Goal: Task Accomplishment & Management: Use online tool/utility

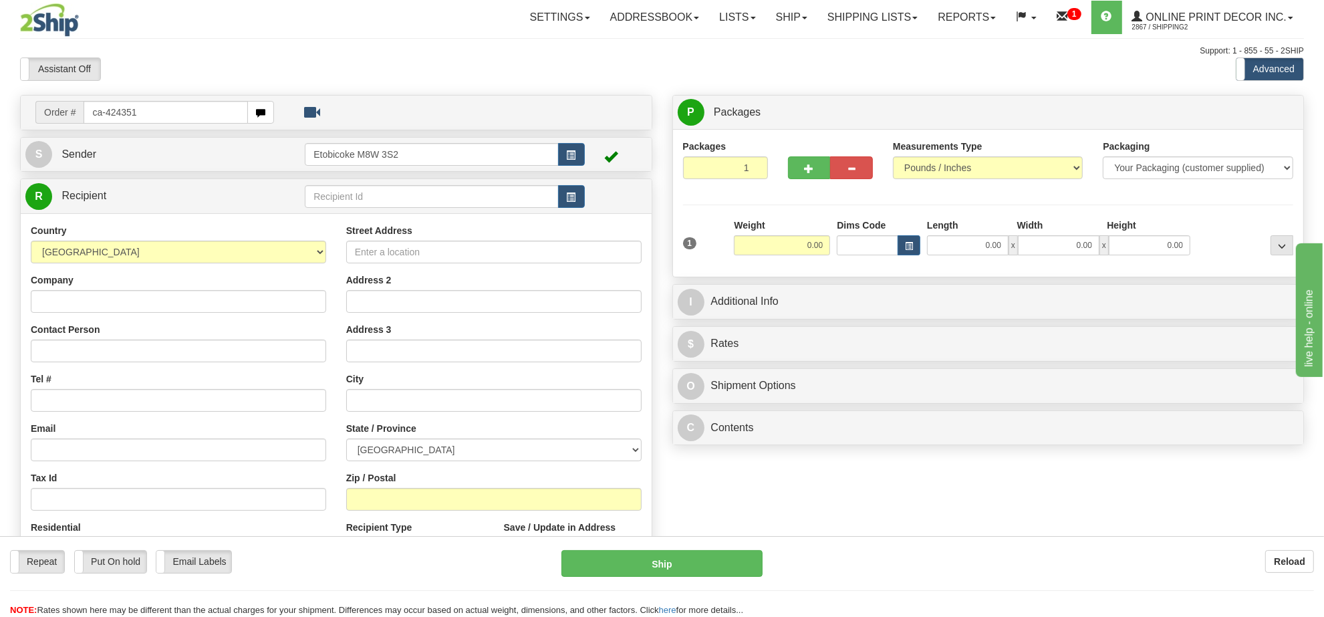
type input "ca-424351"
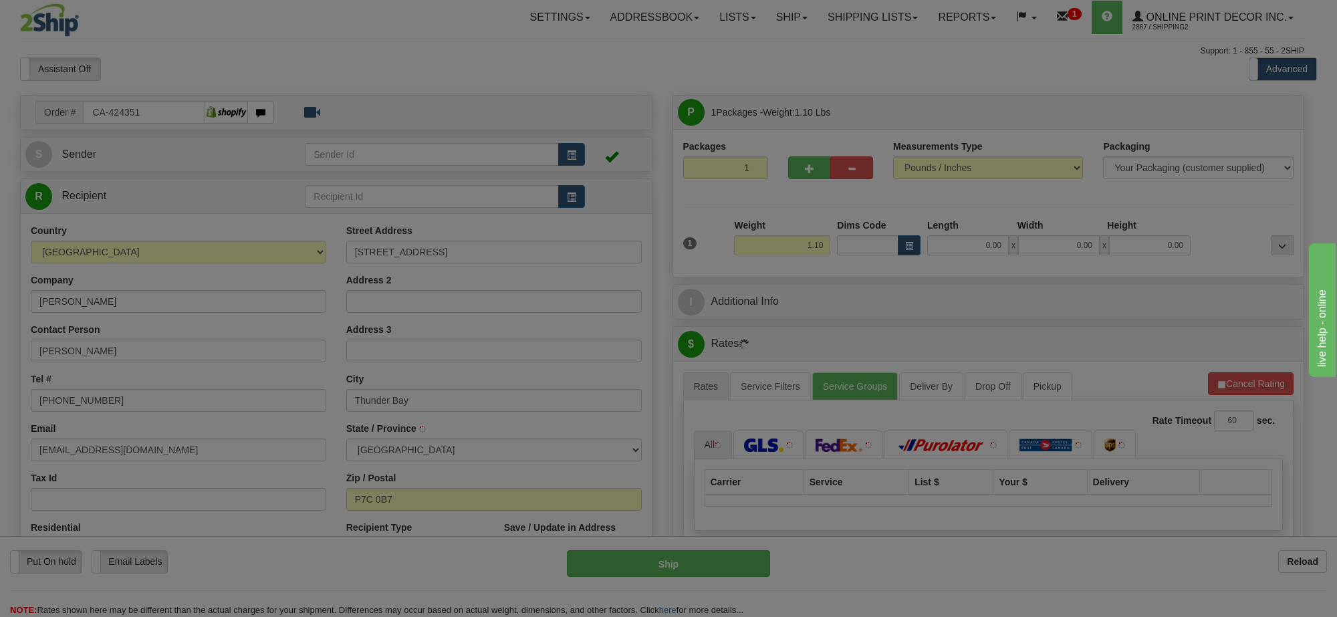
type input "THUNDER BAY"
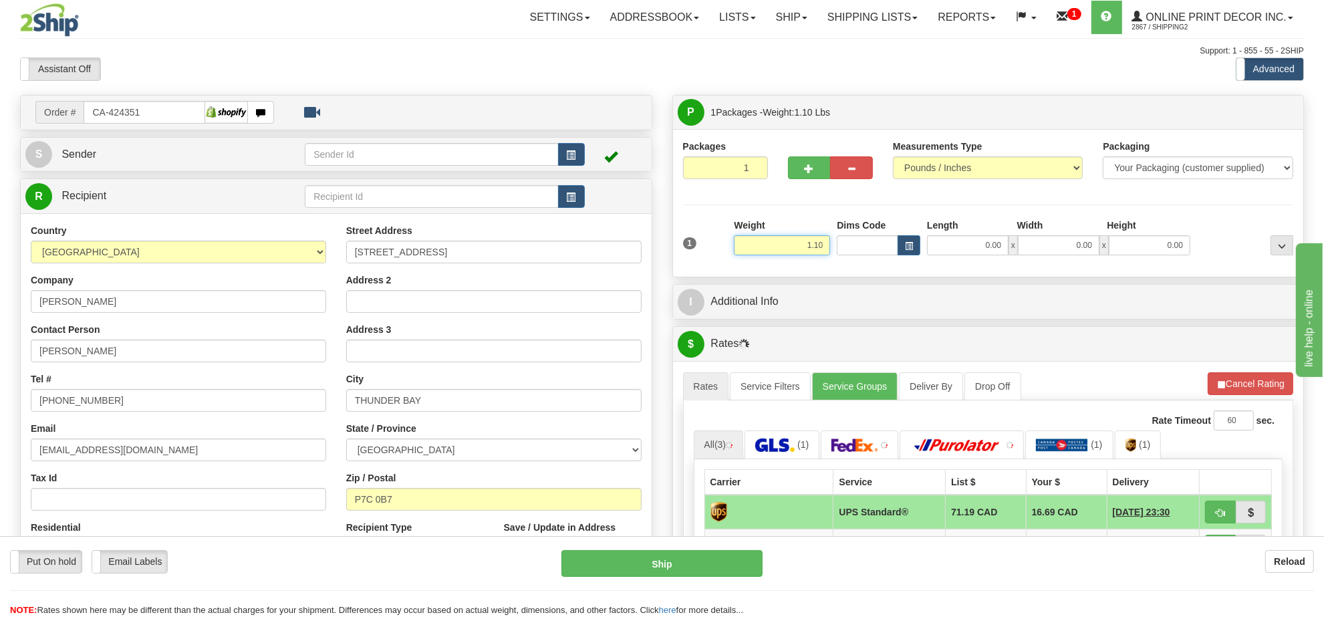
click at [806, 249] on input "1.10" at bounding box center [782, 245] width 96 height 20
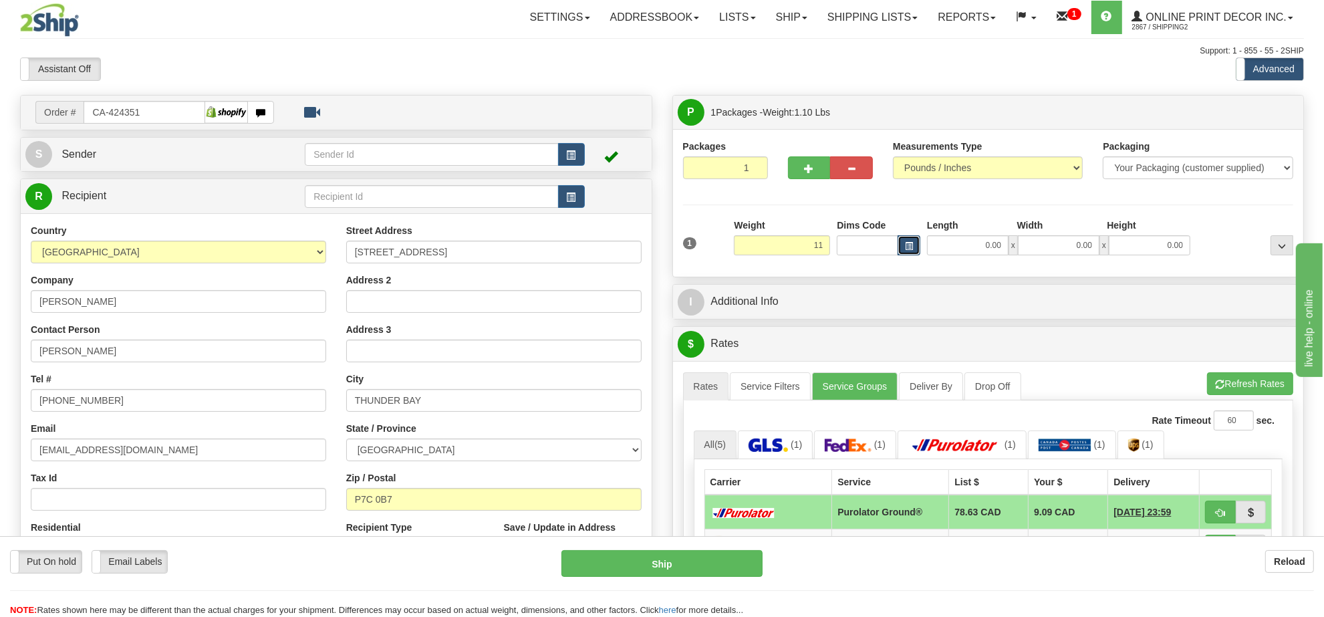
type input "11.00"
click at [911, 249] on span "button" at bounding box center [909, 246] width 8 height 7
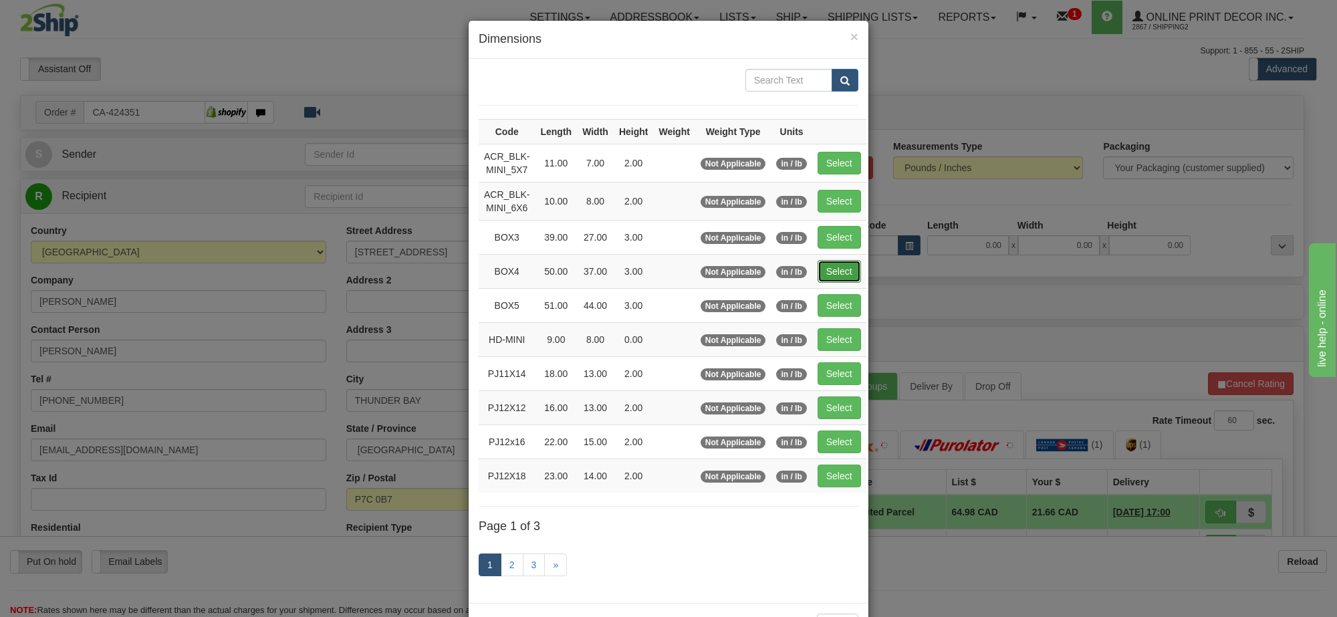
click at [821, 269] on button "Select" at bounding box center [838, 271] width 43 height 23
type input "BOX4"
type input "50.00"
type input "37.00"
type input "3.00"
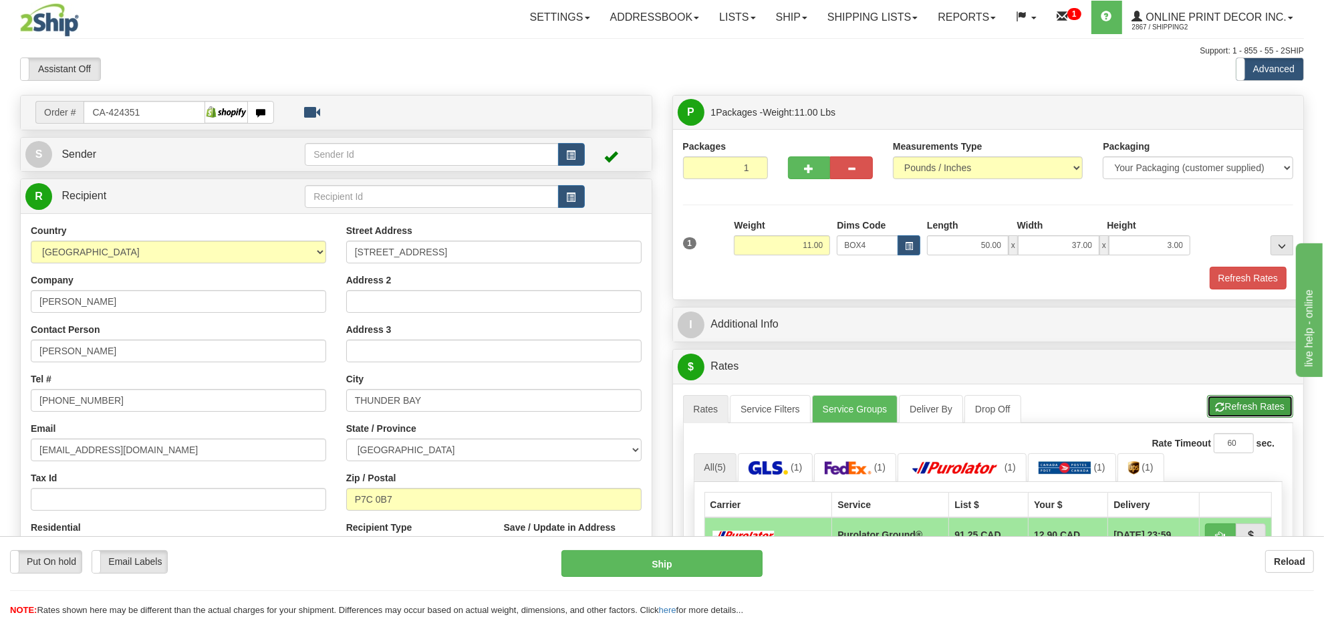
click at [1256, 413] on button "Refresh Rates" at bounding box center [1250, 406] width 86 height 23
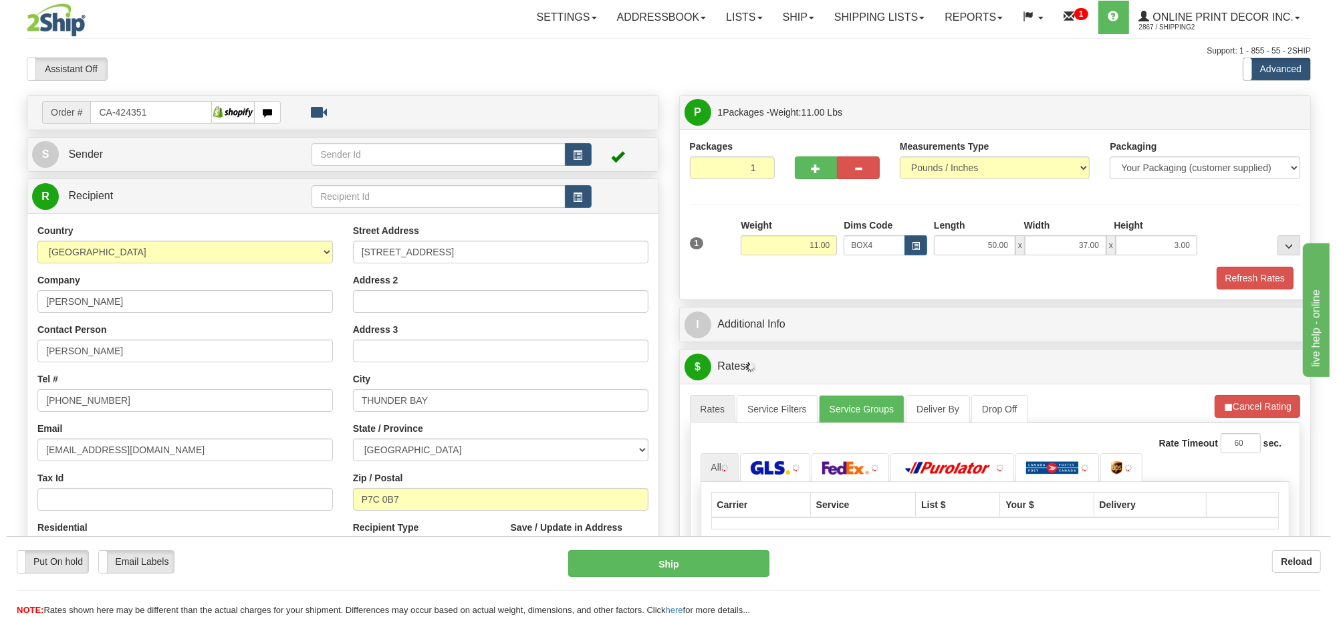
scroll to position [167, 0]
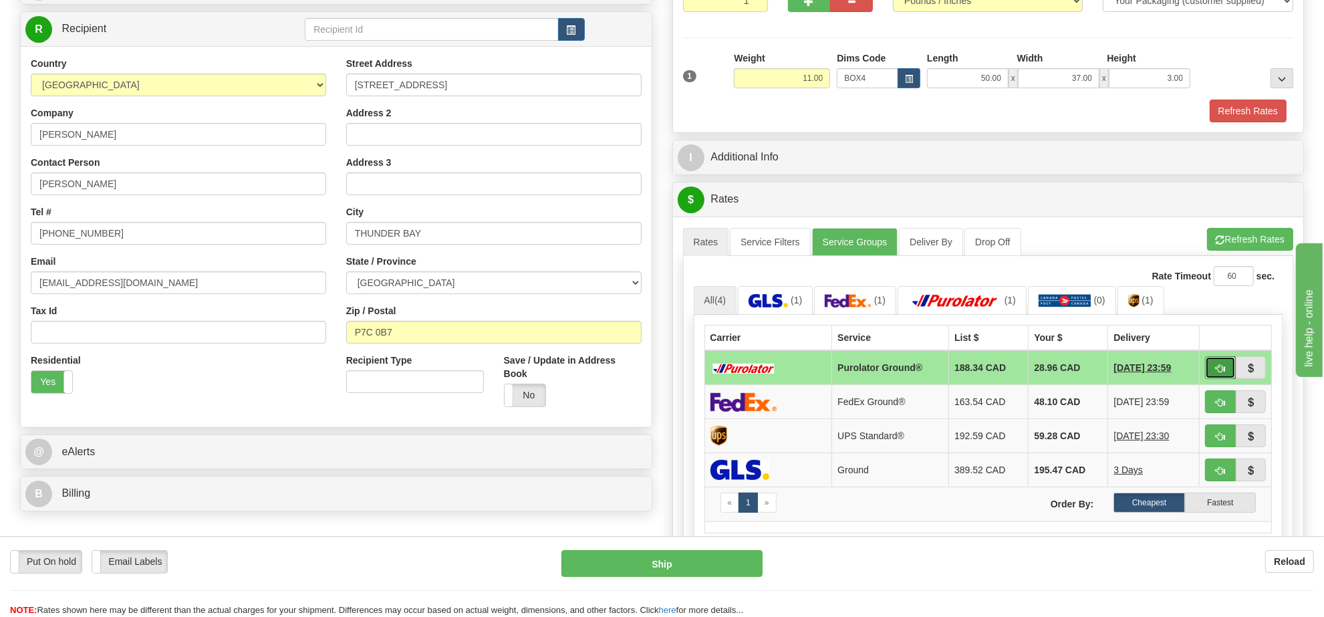
click at [1223, 373] on span "button" at bounding box center [1220, 368] width 9 height 9
type input "260"
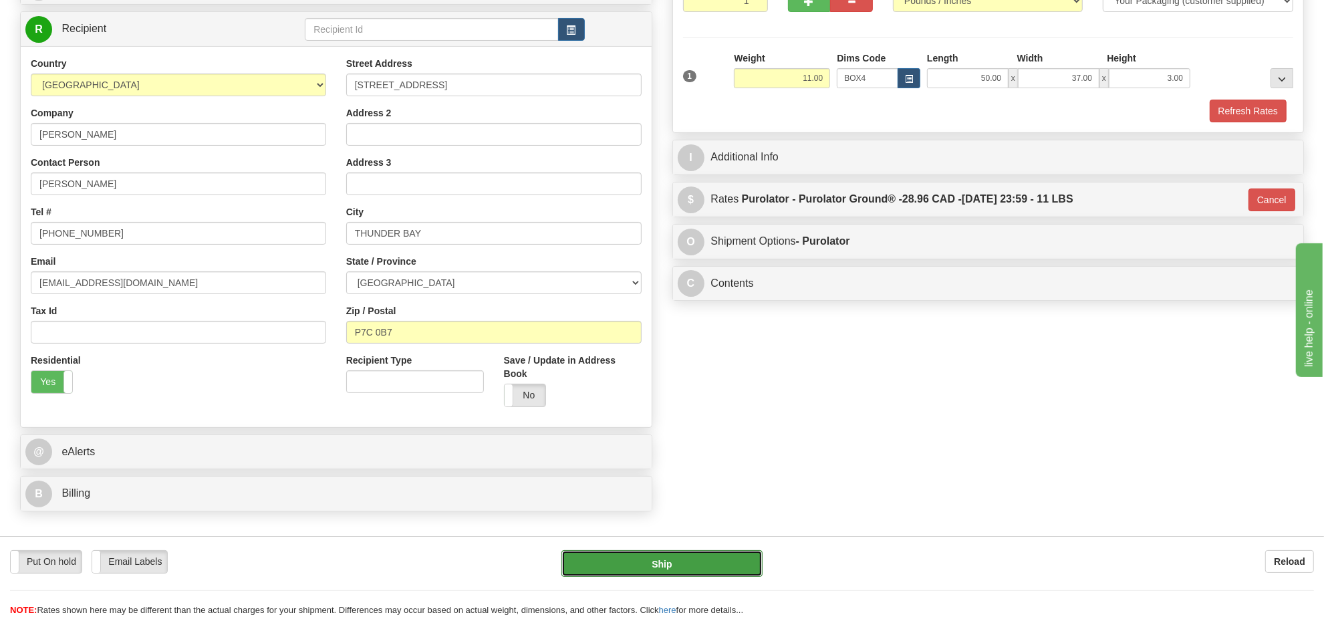
click at [727, 563] on button "Ship" at bounding box center [661, 563] width 200 height 27
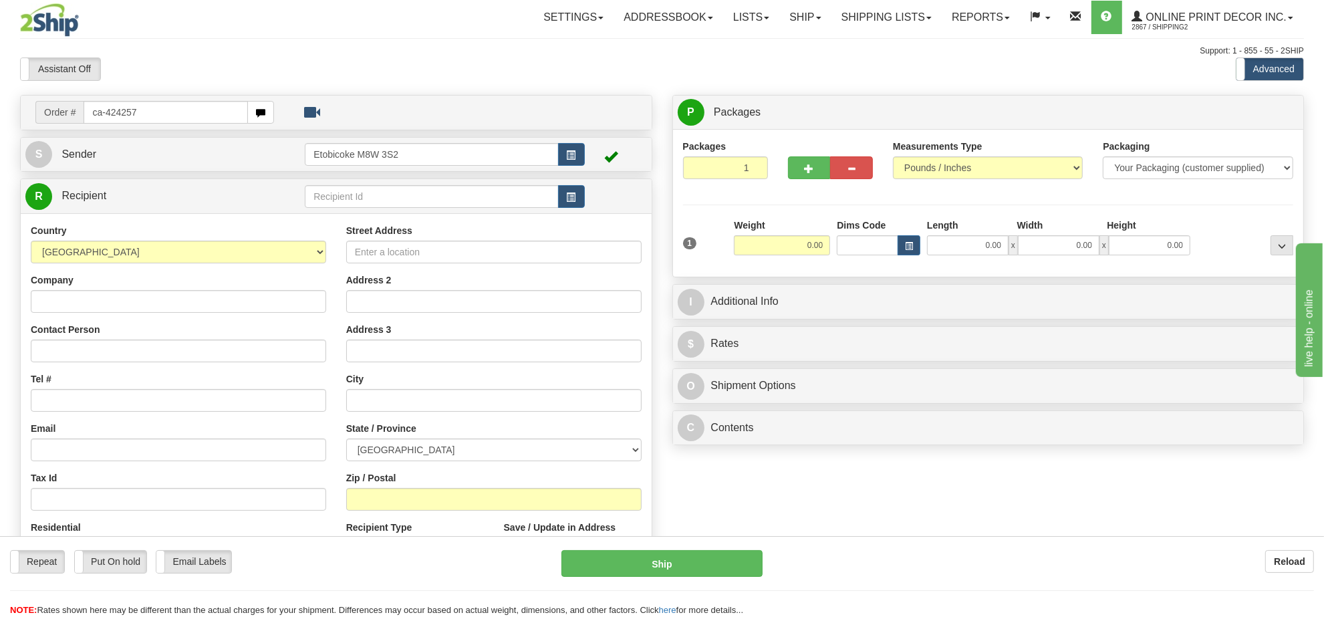
type input "ca-424257"
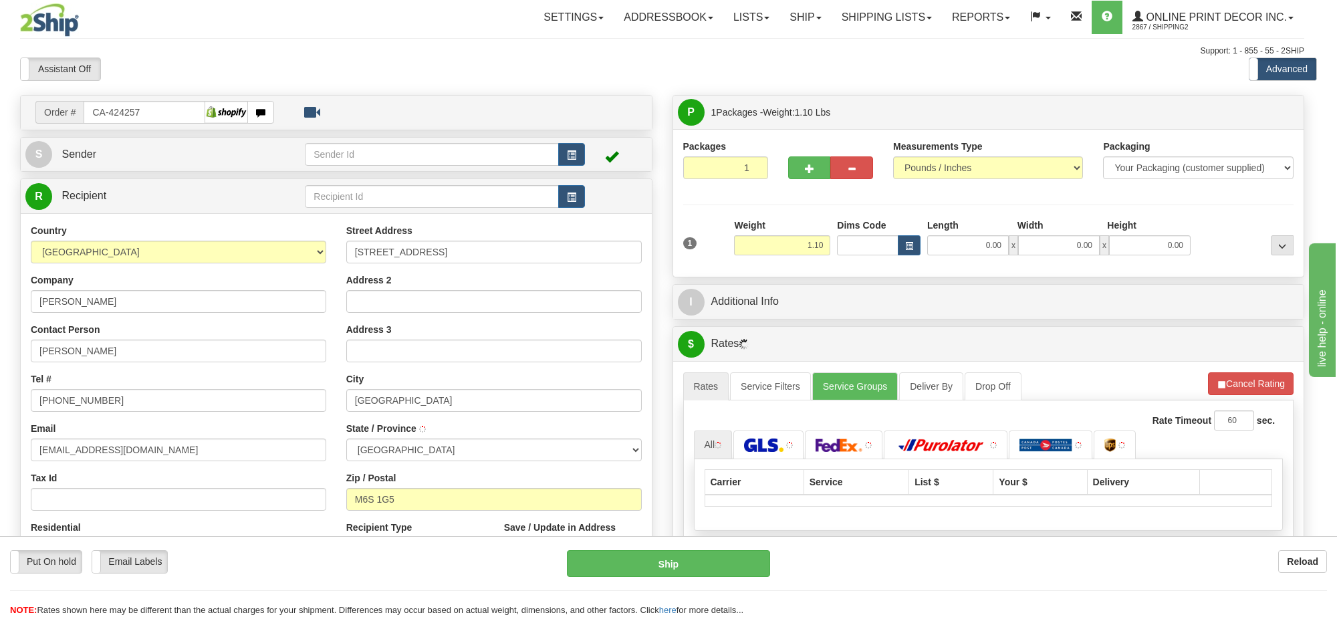
type input "[GEOGRAPHIC_DATA]"
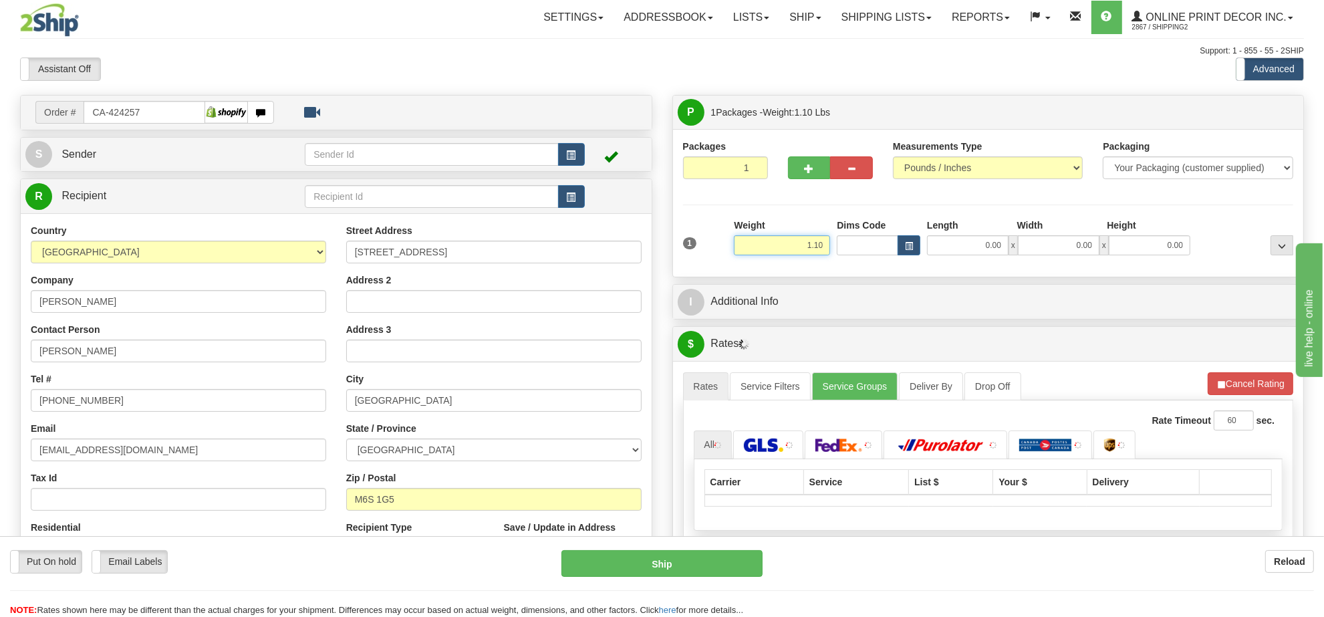
click at [800, 252] on input "1.10" at bounding box center [782, 245] width 96 height 20
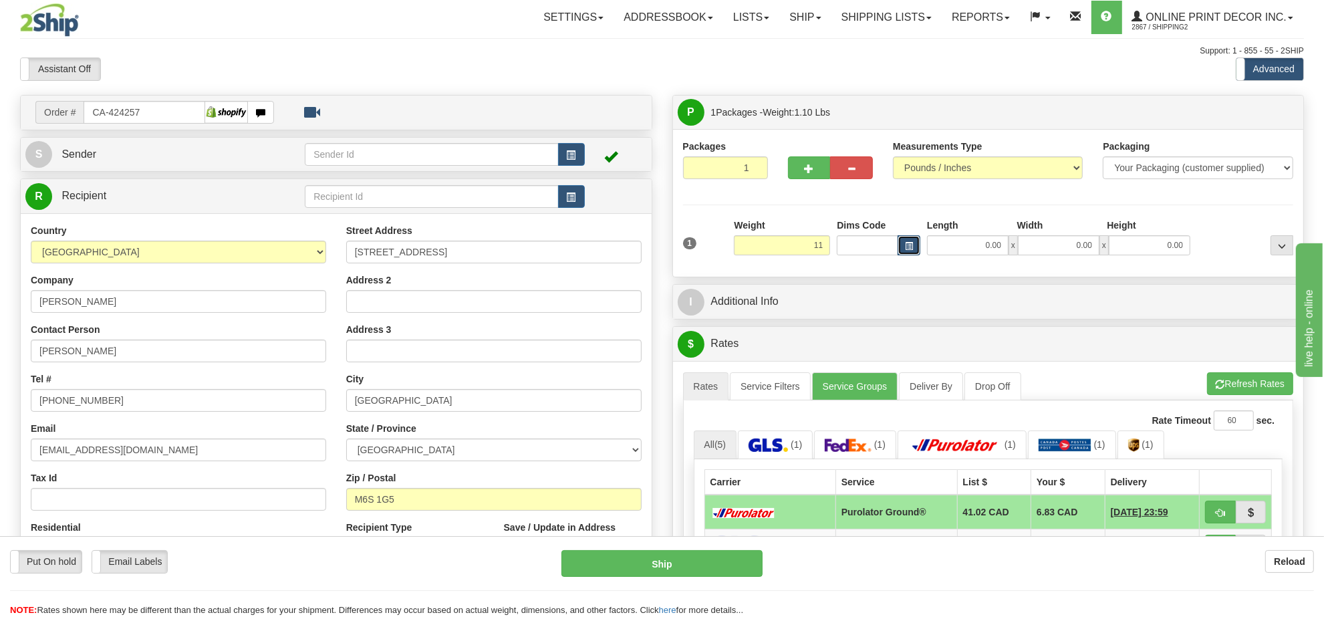
type input "11.00"
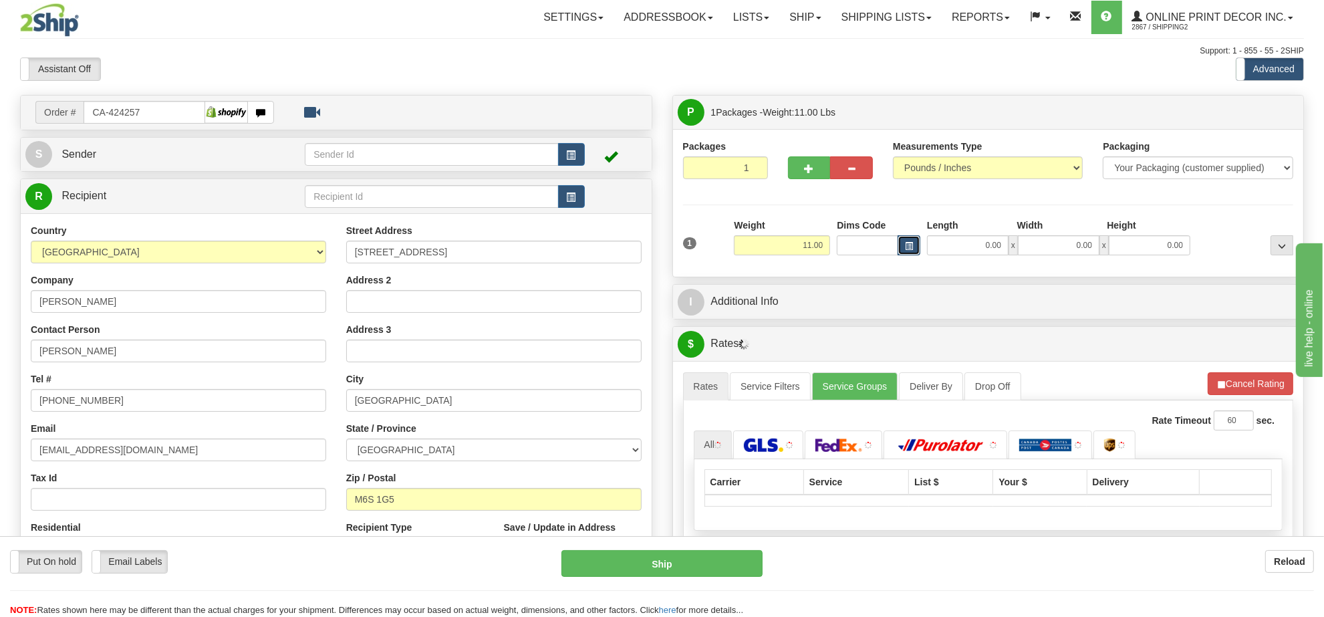
click at [910, 243] on span "button" at bounding box center [909, 246] width 8 height 7
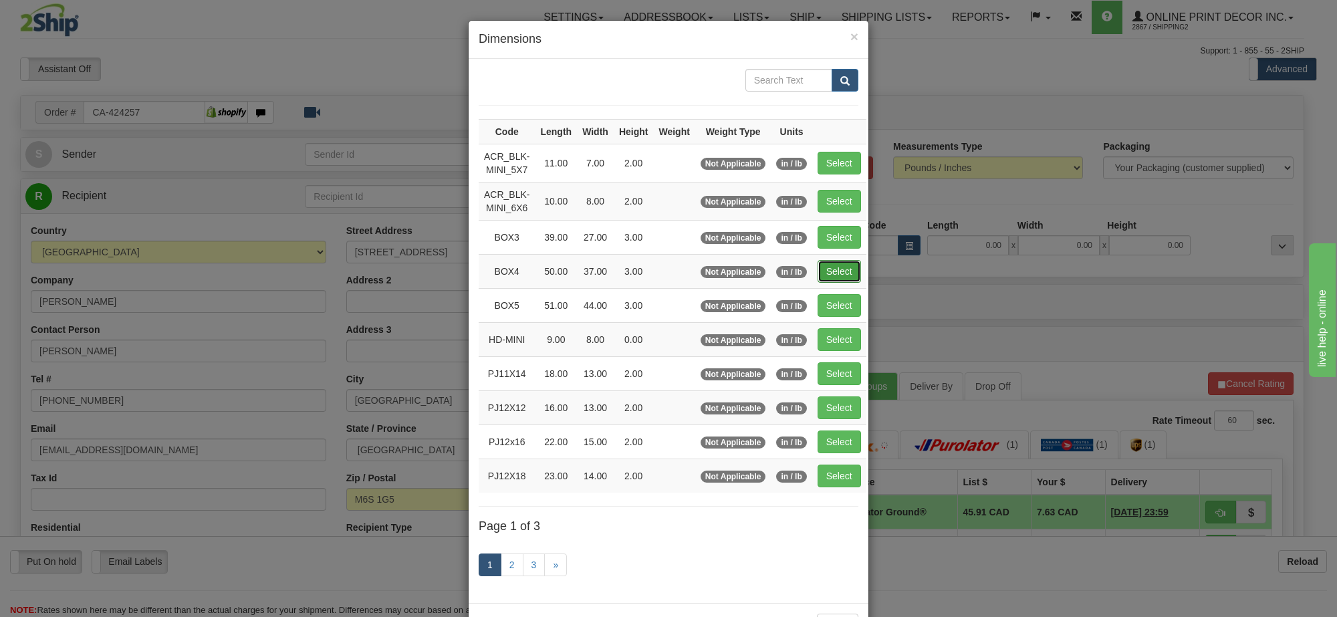
click at [847, 273] on button "Select" at bounding box center [838, 271] width 43 height 23
type input "BOX4"
type input "50.00"
type input "37.00"
type input "3.00"
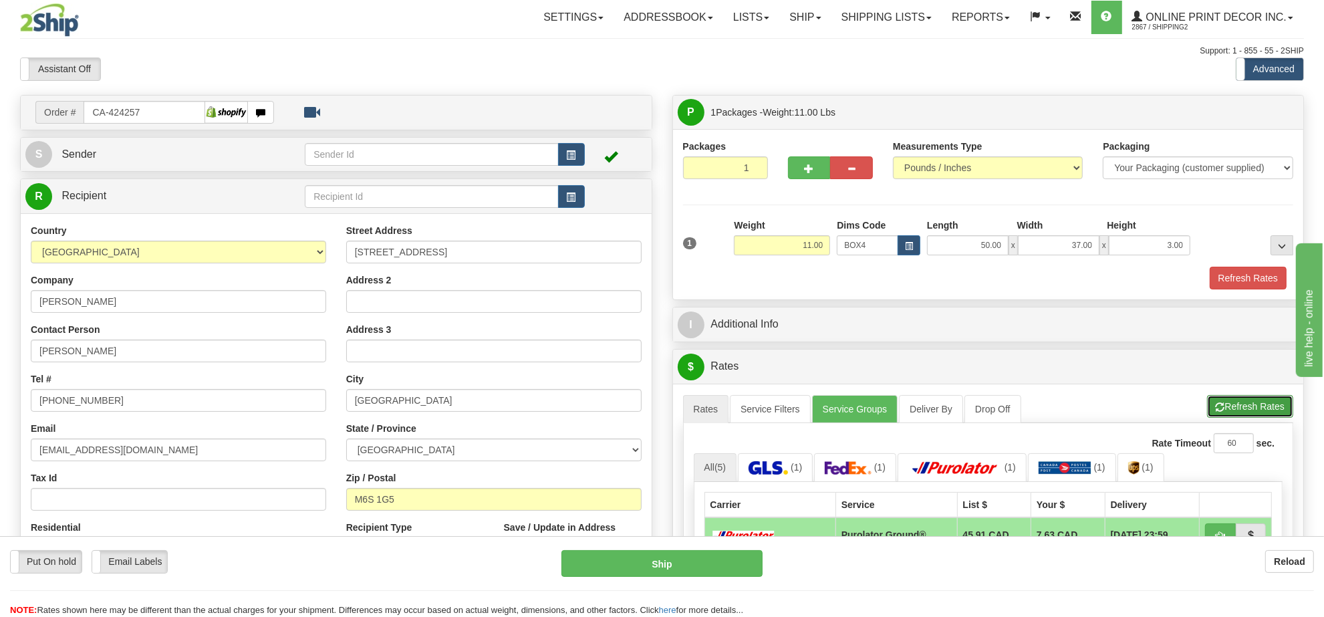
click at [1247, 409] on button "Refresh Rates" at bounding box center [1250, 406] width 86 height 23
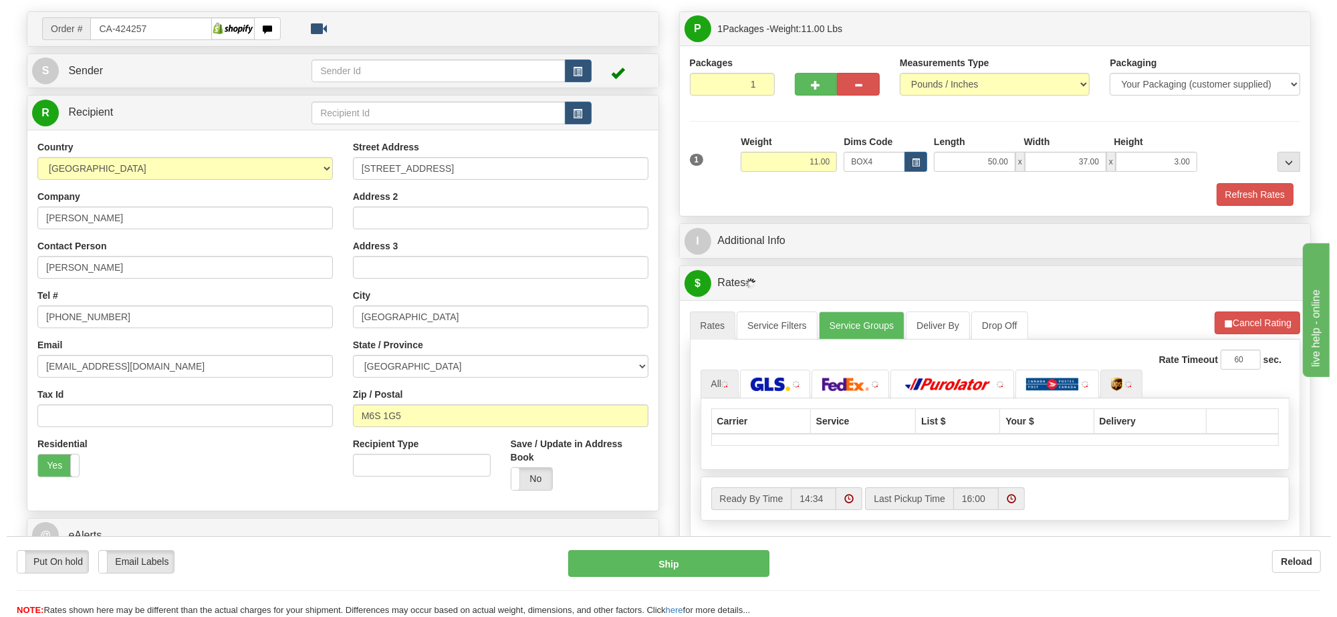
scroll to position [167, 0]
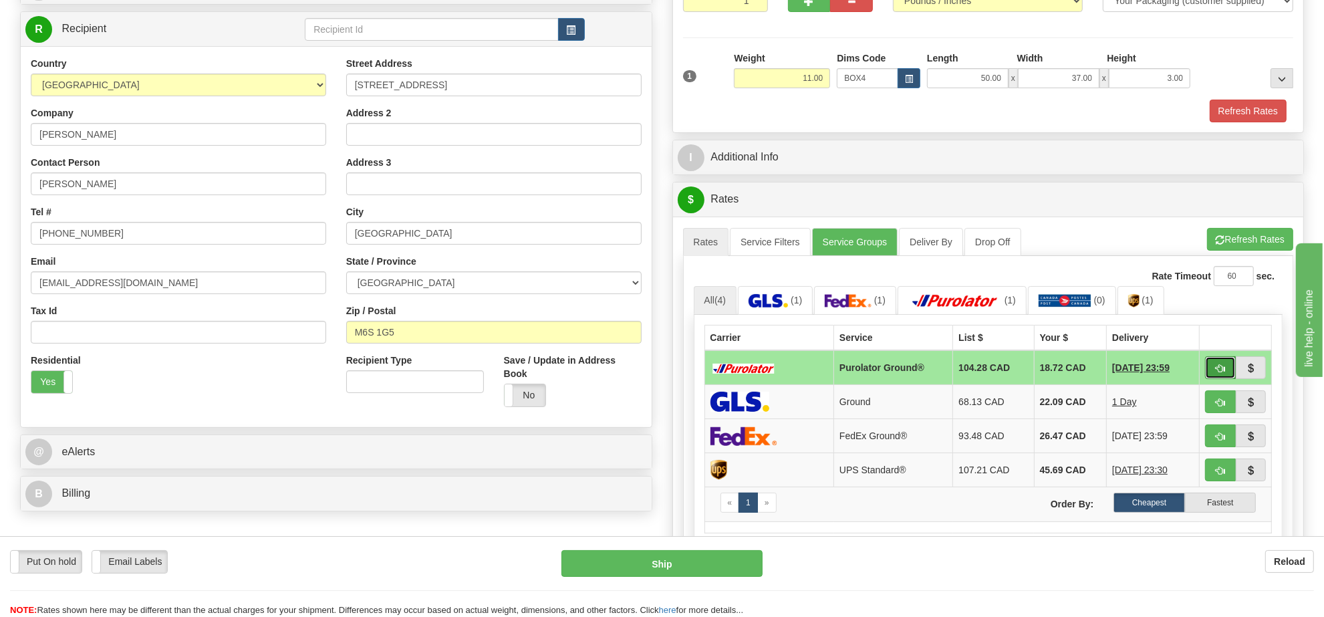
click at [1211, 378] on button "button" at bounding box center [1220, 367] width 31 height 23
type input "260"
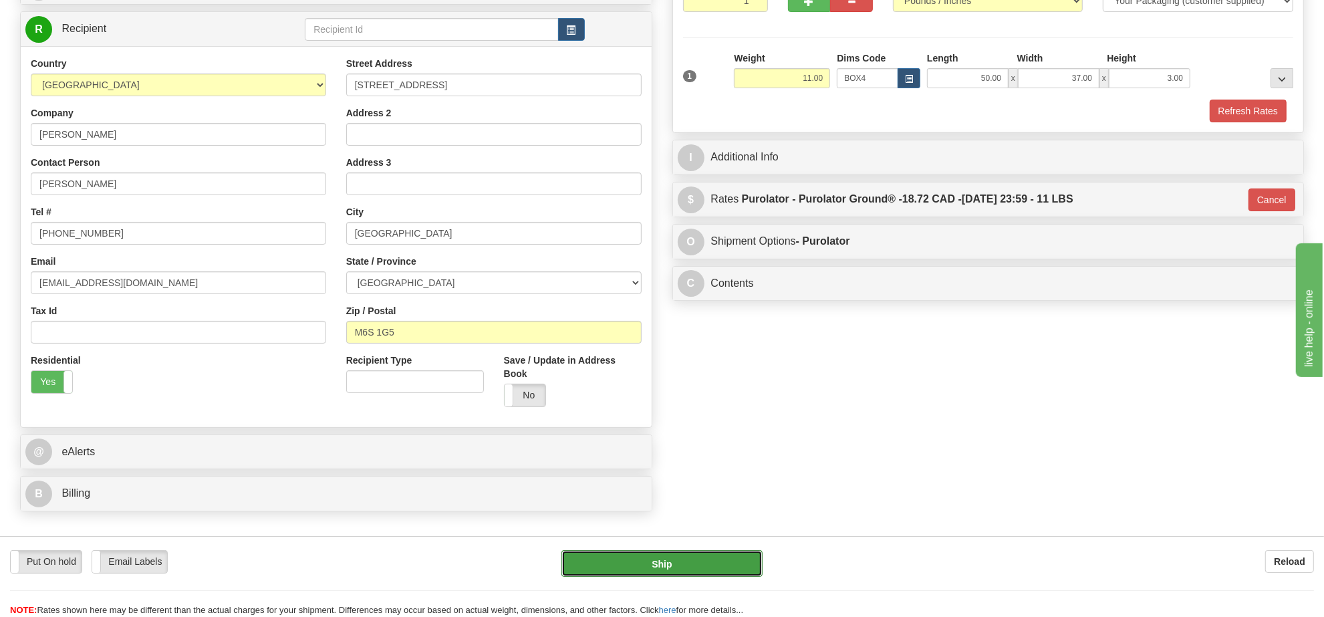
click at [726, 555] on button "Ship" at bounding box center [661, 563] width 200 height 27
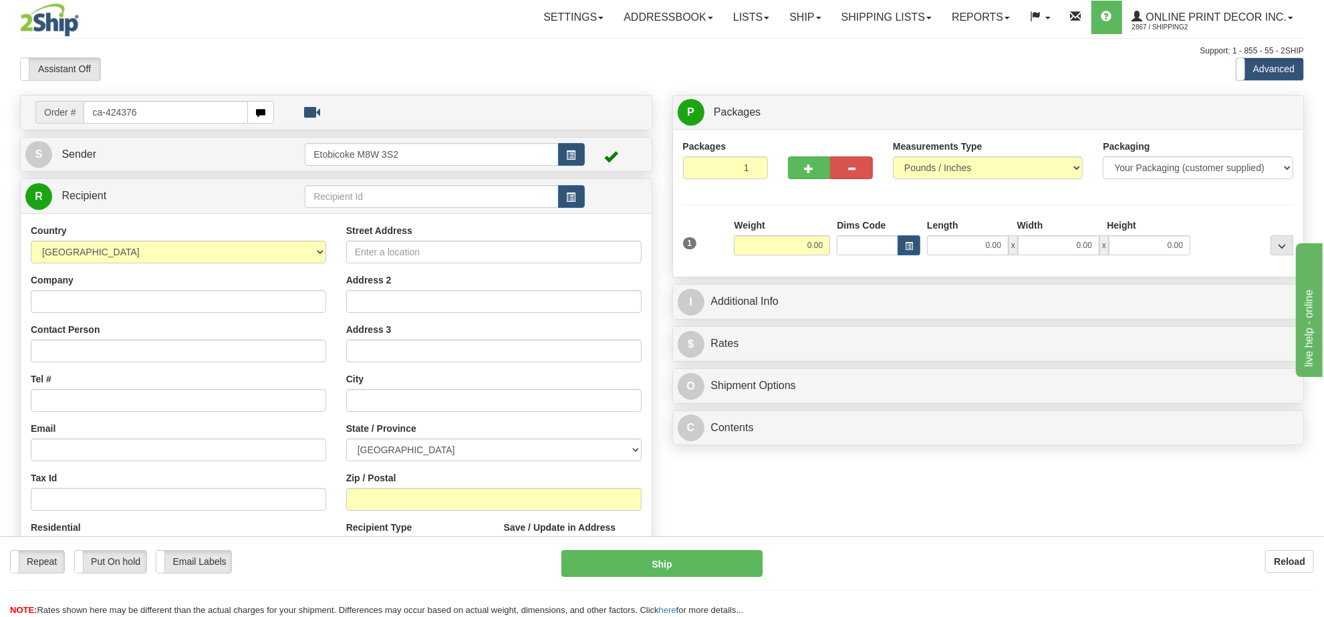
type input "ca-424376"
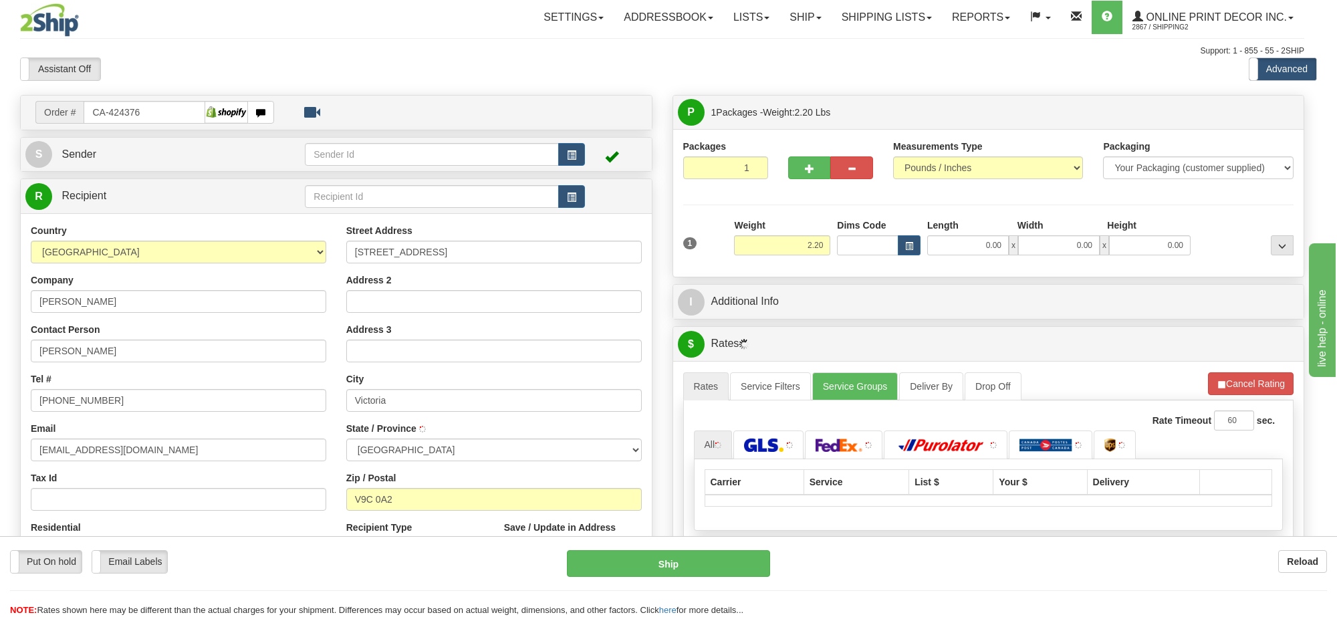
type input "LANGFORD"
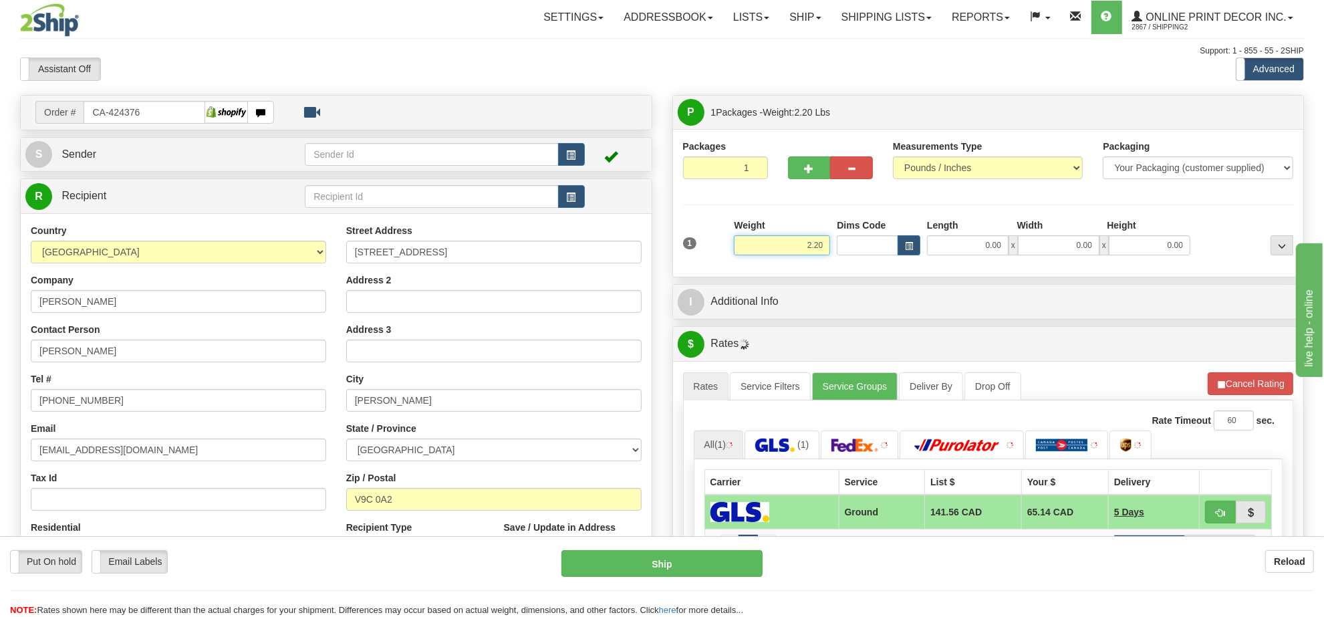
click at [813, 245] on input "2.20" at bounding box center [782, 245] width 96 height 20
type input "3.00"
click at [913, 249] on button "button" at bounding box center [908, 245] width 23 height 20
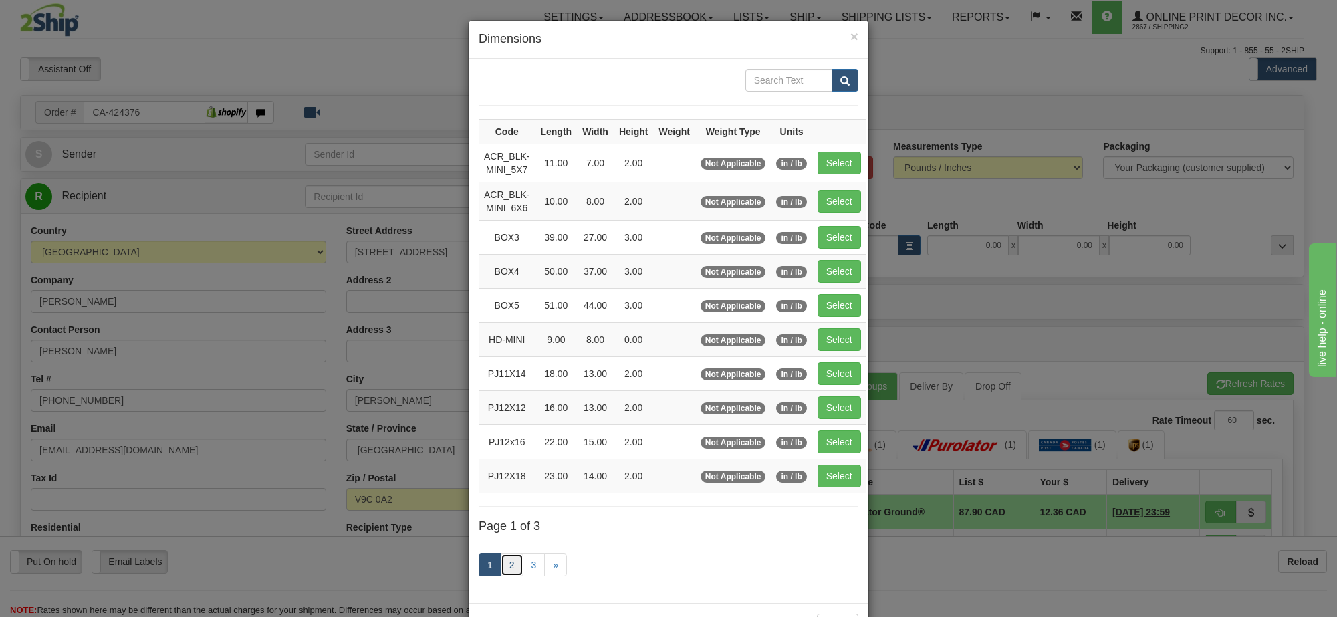
click at [505, 568] on link "2" at bounding box center [512, 564] width 23 height 23
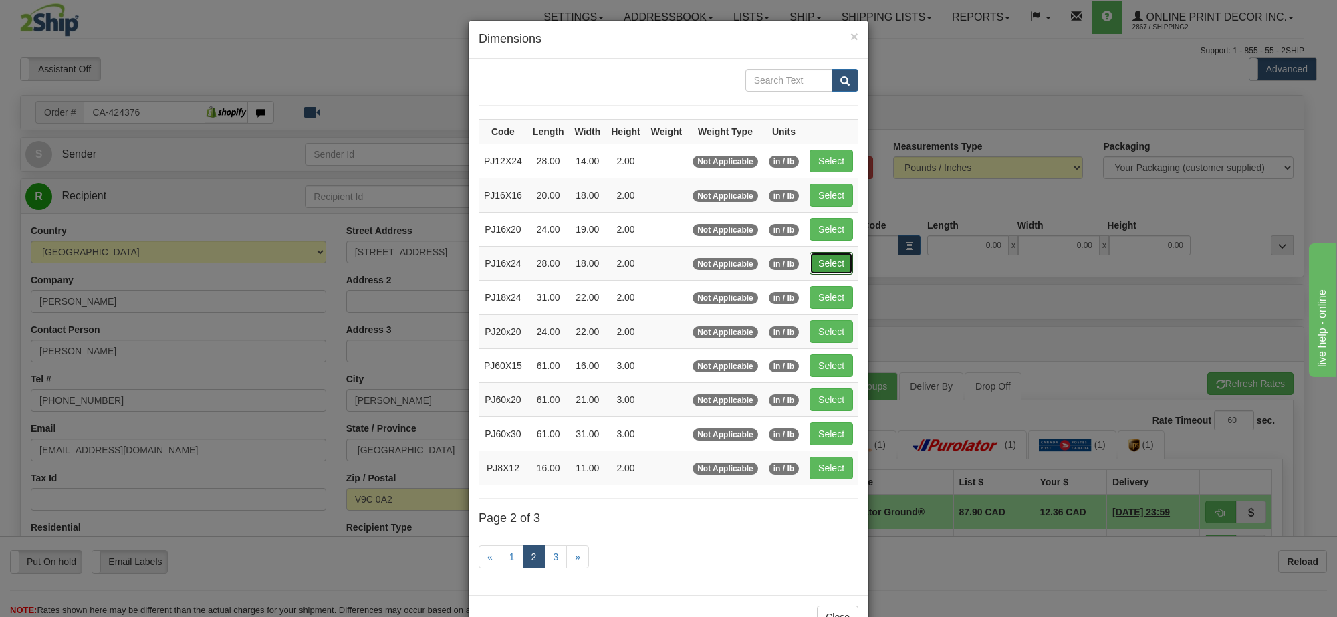
drag, startPoint x: 817, startPoint y: 269, endPoint x: 1300, endPoint y: 383, distance: 496.5
click at [819, 269] on button "Select" at bounding box center [830, 263] width 43 height 23
type input "PJ16x24"
type input "28.00"
type input "18.00"
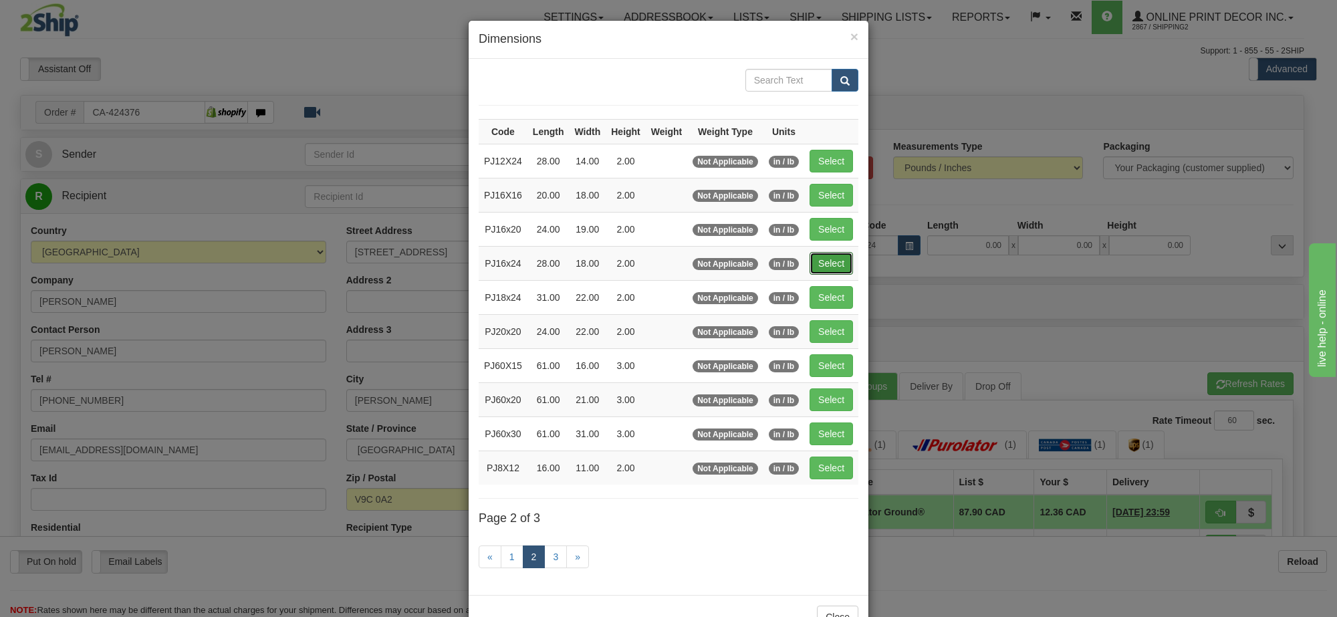
type input "2.00"
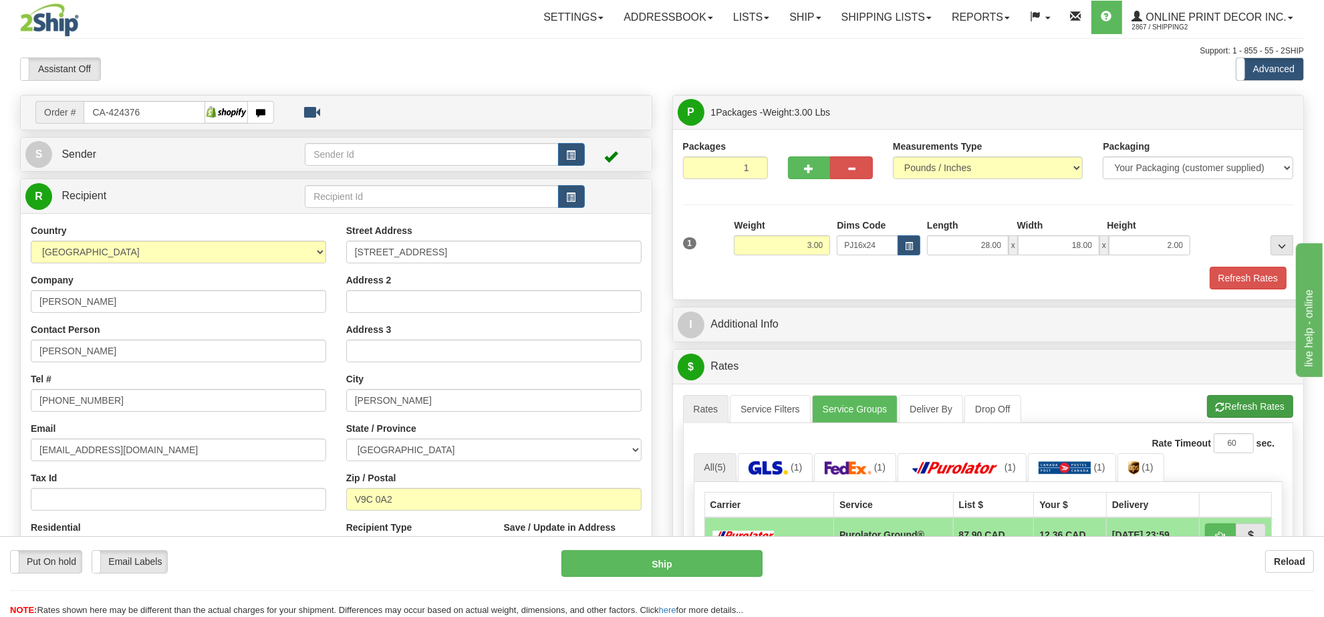
drag, startPoint x: 1264, startPoint y: 395, endPoint x: 1264, endPoint y: 414, distance: 19.4
click at [1264, 402] on div "A change has been made which could impact your rate estimate. To ensure the est…" at bounding box center [988, 614] width 631 height 460
click at [1264, 414] on button "Refresh Rates" at bounding box center [1250, 406] width 86 height 23
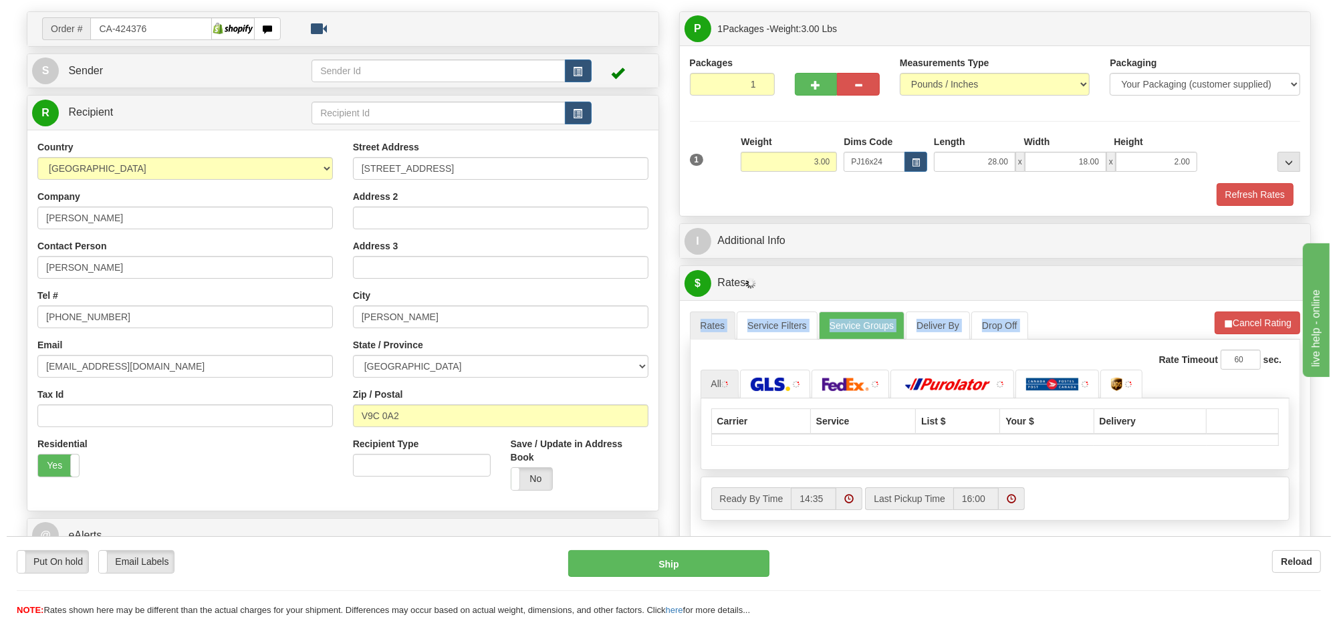
scroll to position [167, 0]
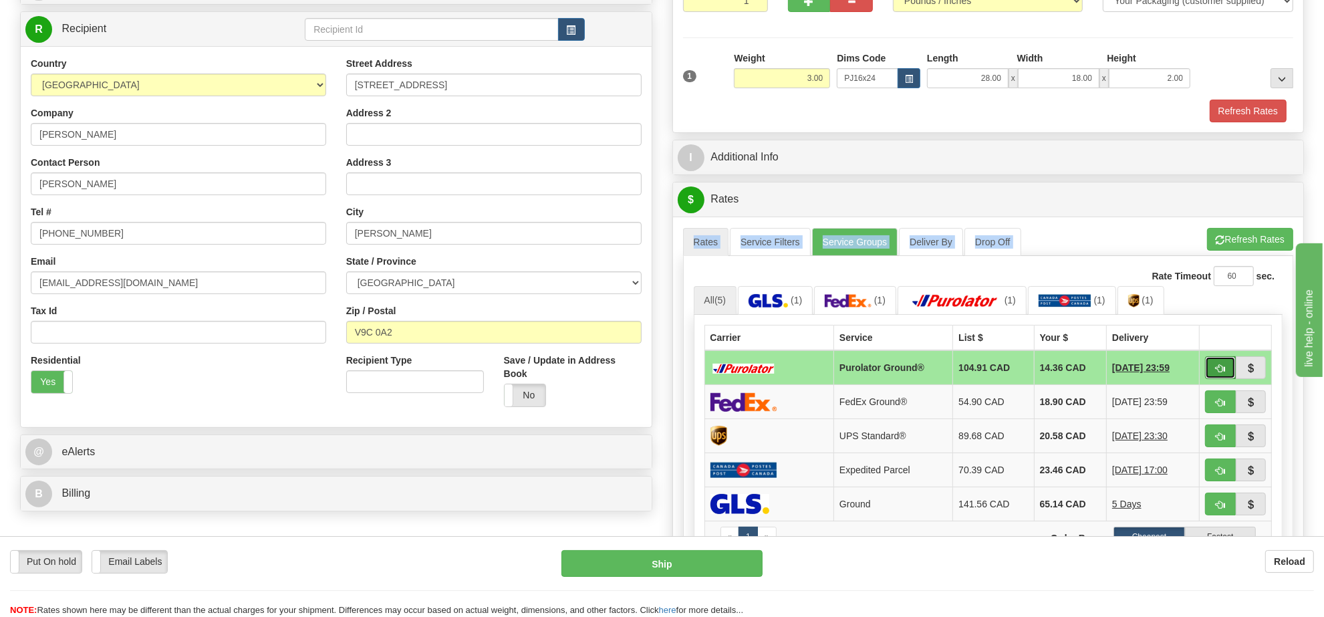
click at [1216, 373] on span "button" at bounding box center [1220, 368] width 9 height 9
type input "260"
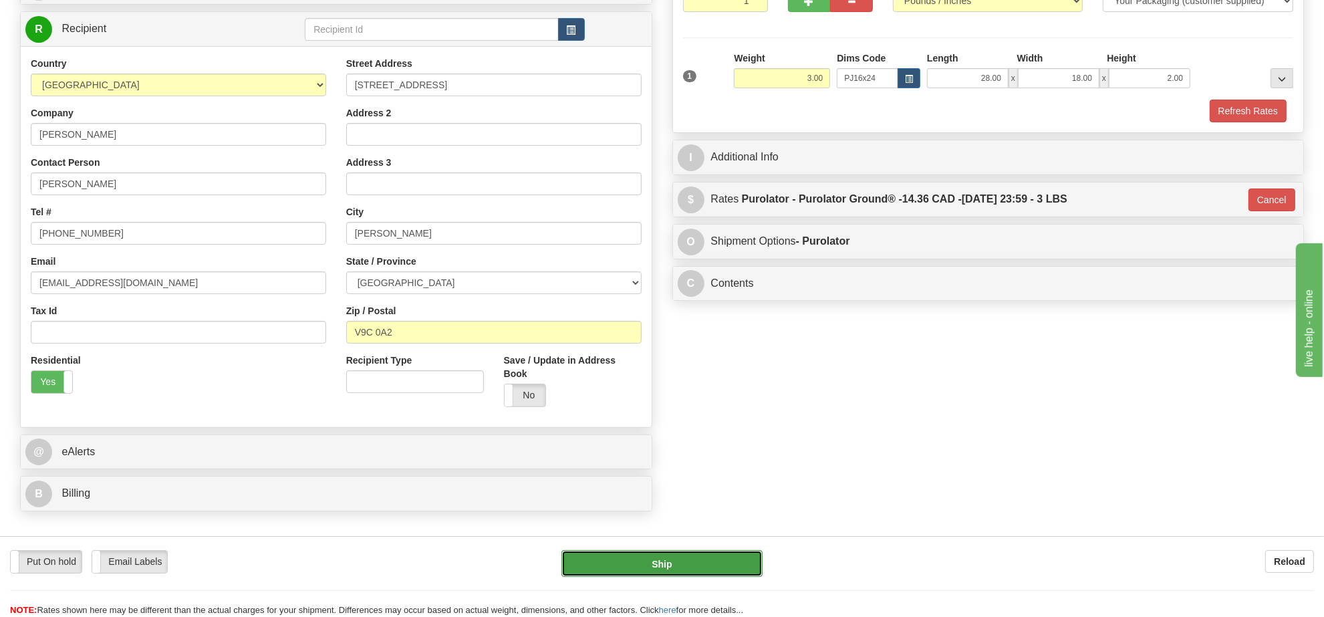
click at [700, 569] on button "Ship" at bounding box center [661, 563] width 200 height 27
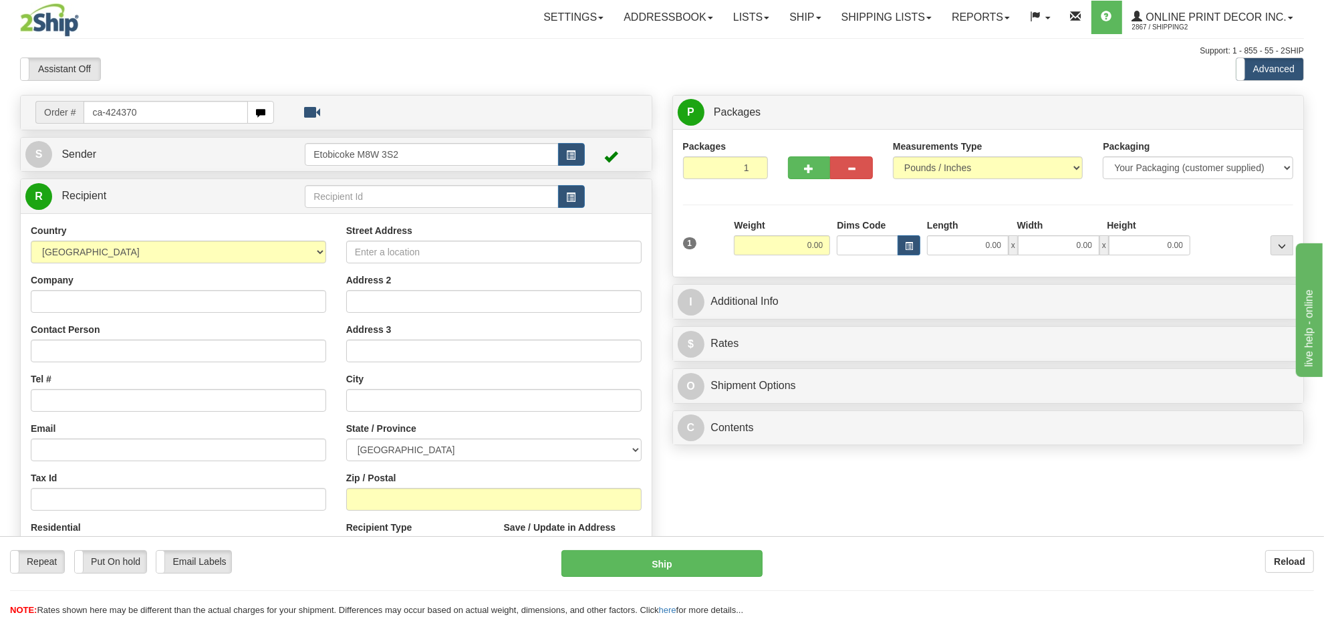
type input "ca-424370"
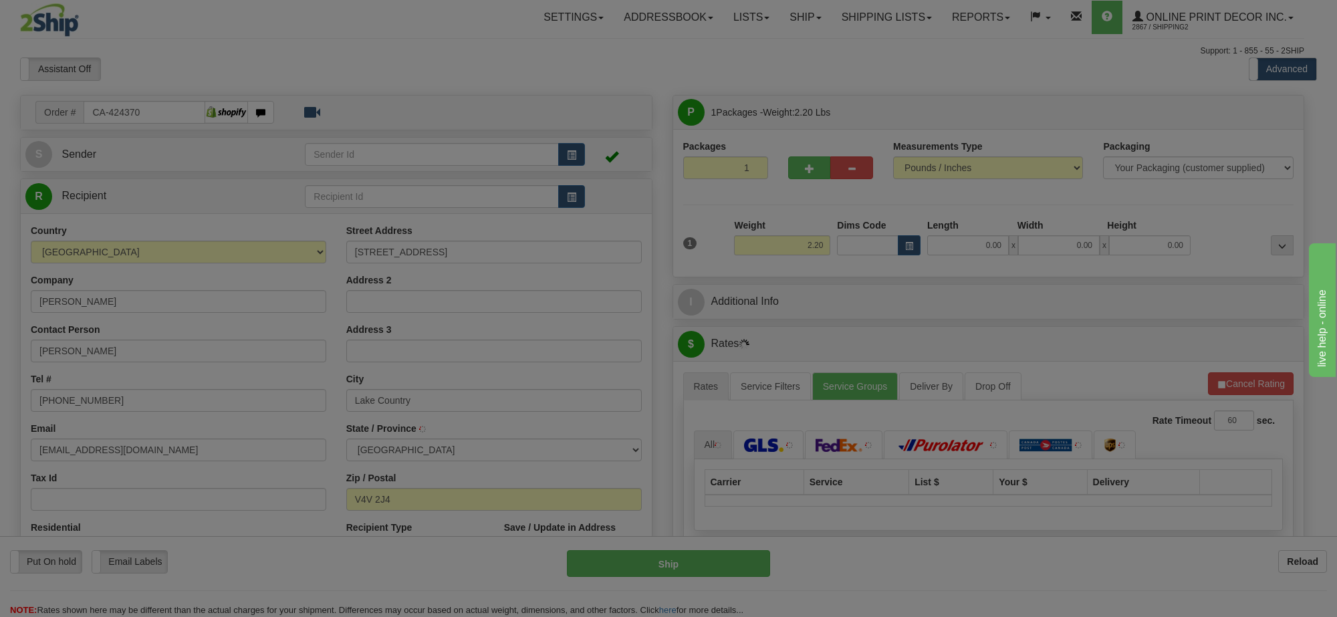
type input "LAKE COUNTRY"
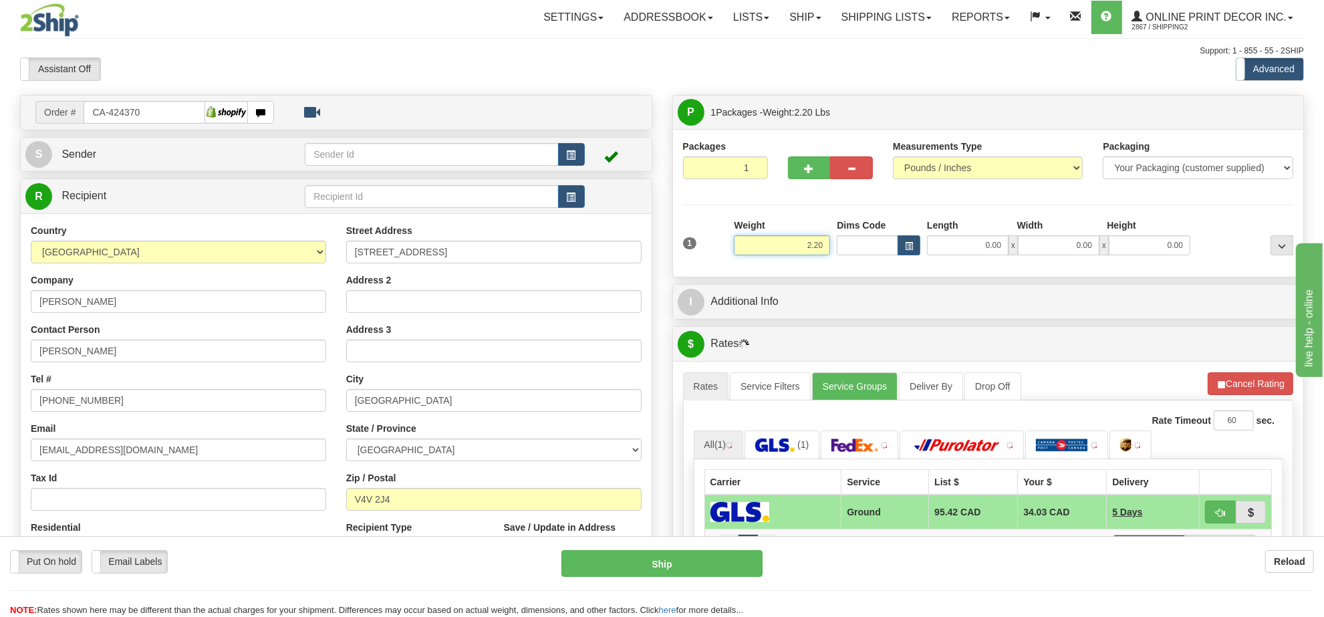
click at [811, 249] on input "2.20" at bounding box center [782, 245] width 96 height 20
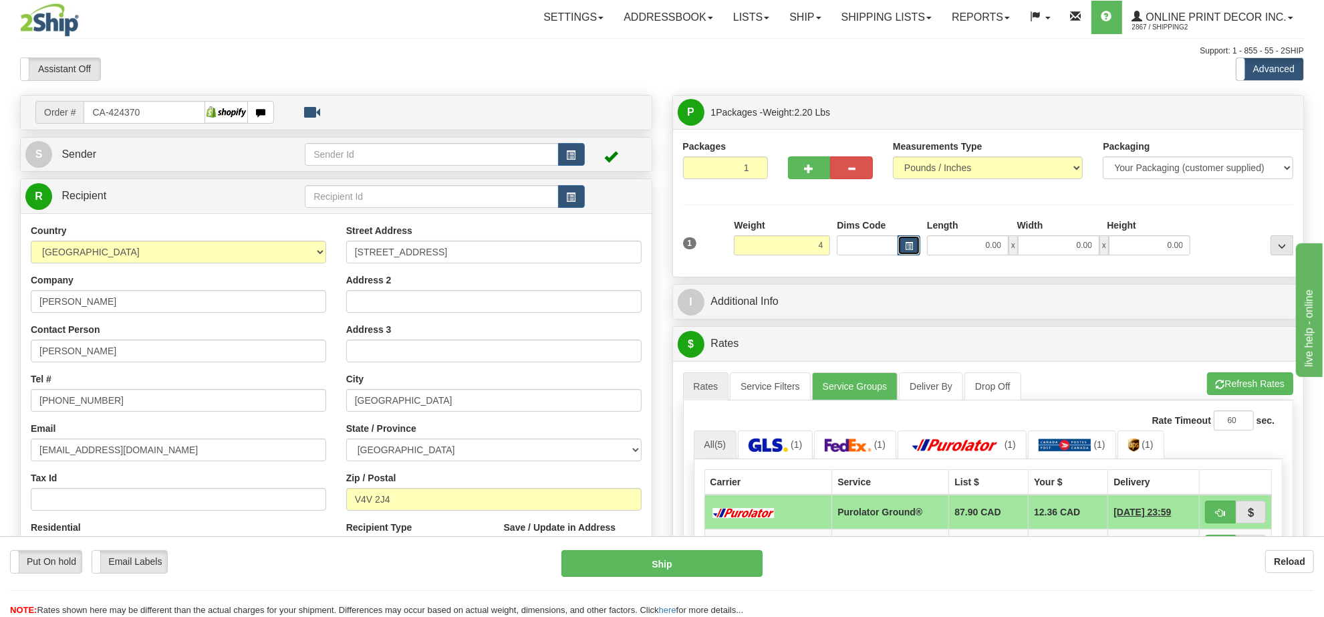
click at [917, 246] on button "button" at bounding box center [908, 245] width 23 height 20
type input "4.00"
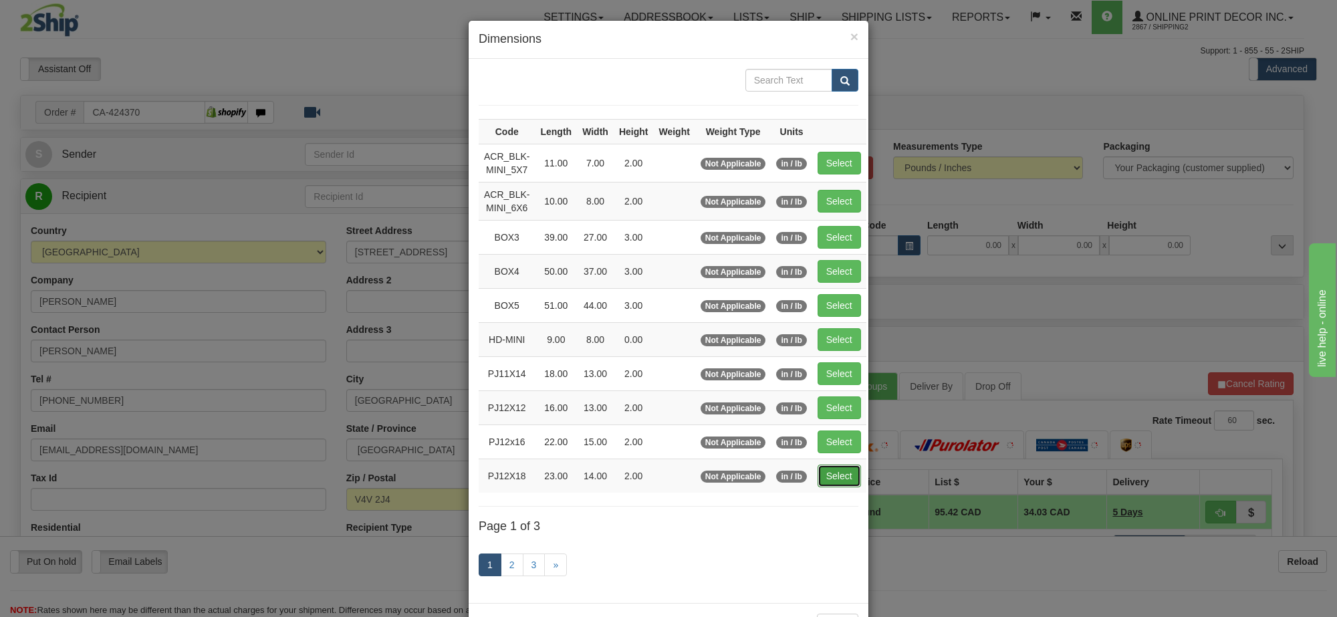
click at [849, 475] on button "Select" at bounding box center [838, 475] width 43 height 23
type input "PJ12X18"
type input "23.00"
type input "14.00"
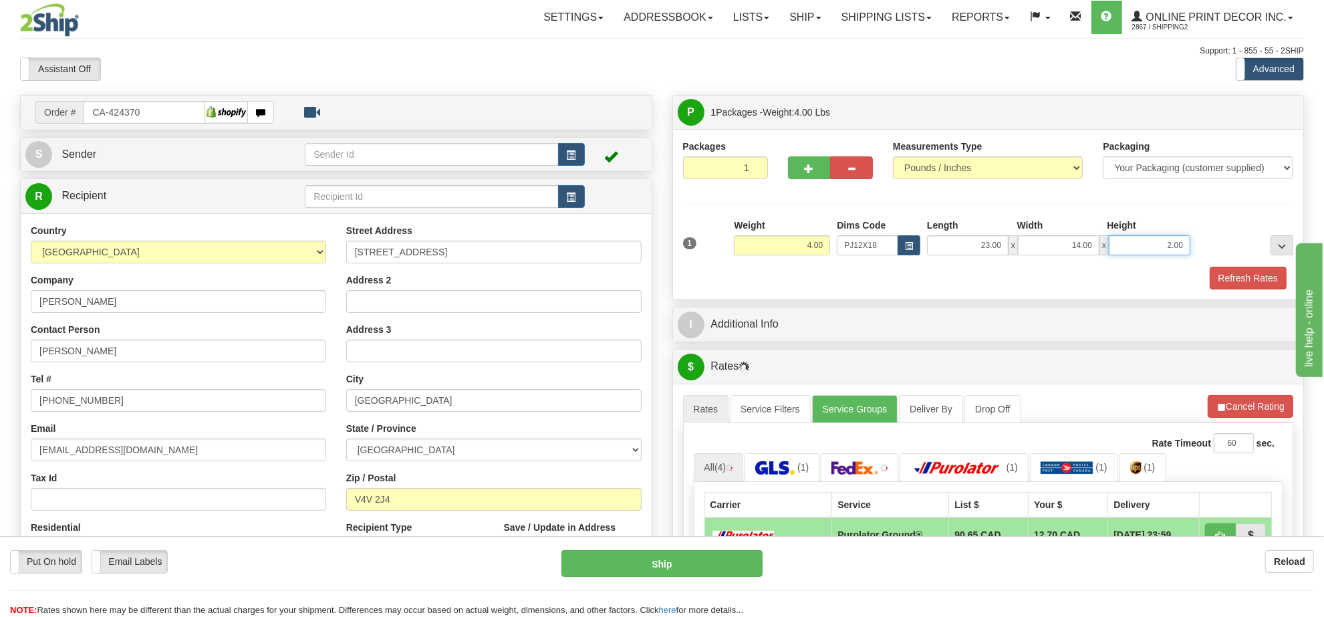
click at [1151, 249] on input "2.00" at bounding box center [1150, 245] width 82 height 20
type input "4.00"
click at [1240, 416] on button "Refresh Rates" at bounding box center [1250, 406] width 86 height 23
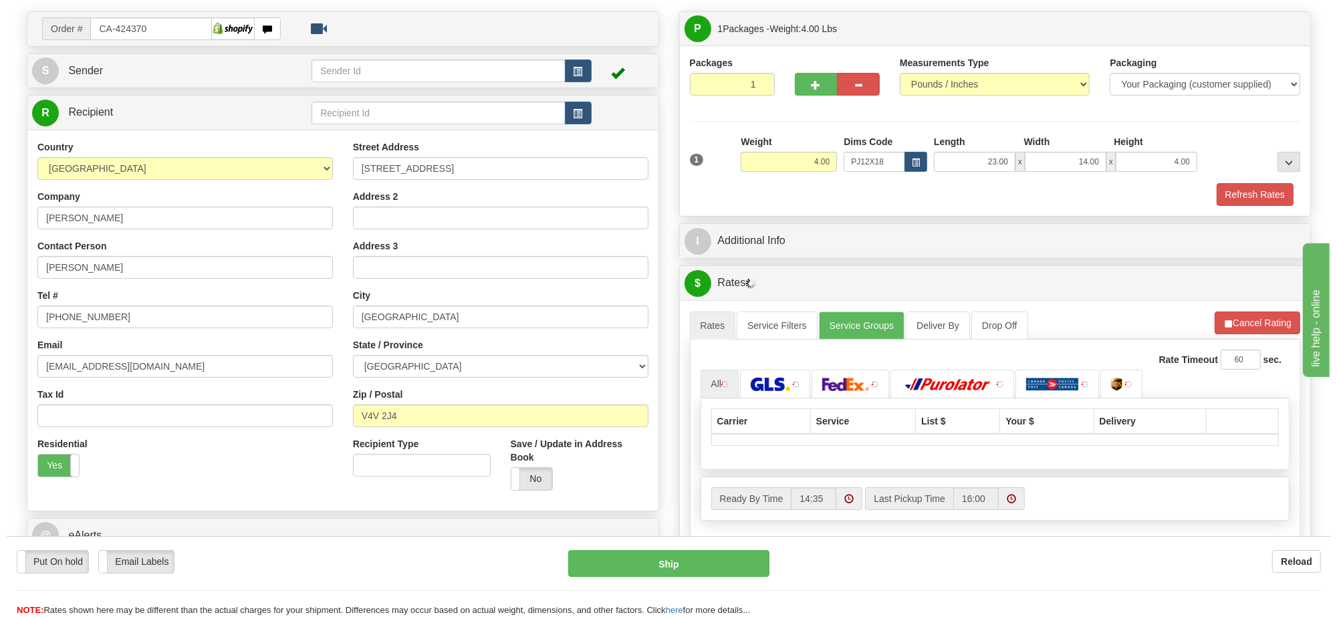
scroll to position [167, 0]
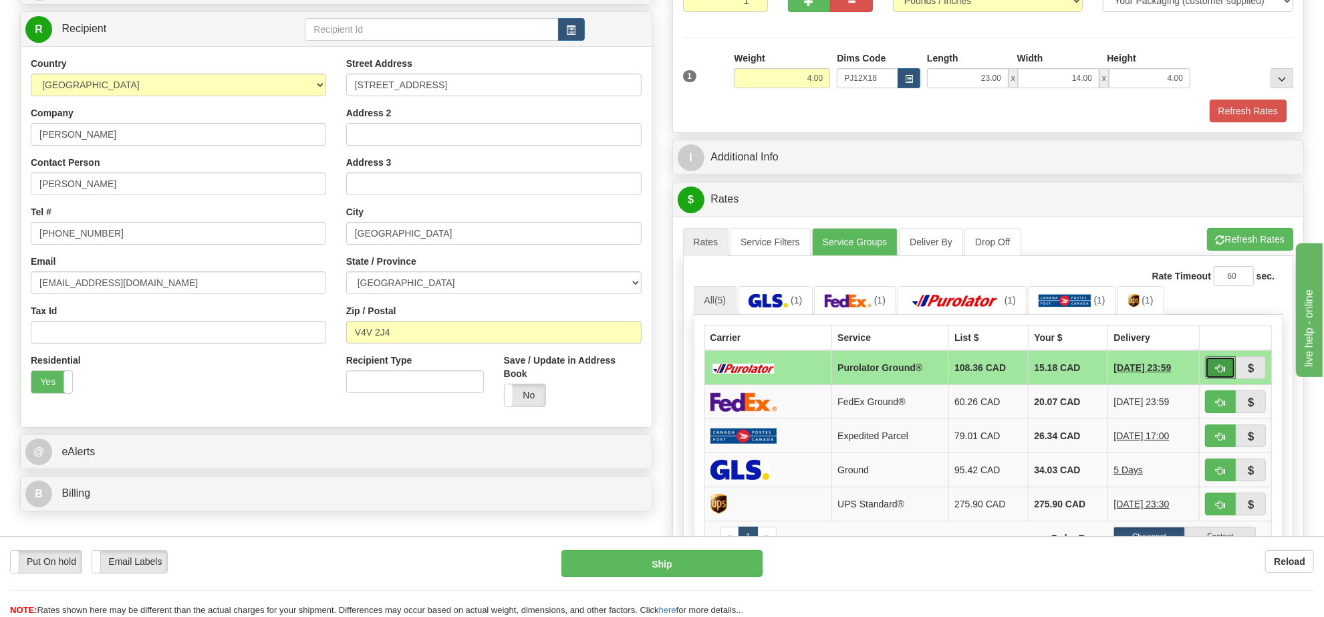
click at [1225, 378] on button "button" at bounding box center [1220, 367] width 31 height 23
type input "260"
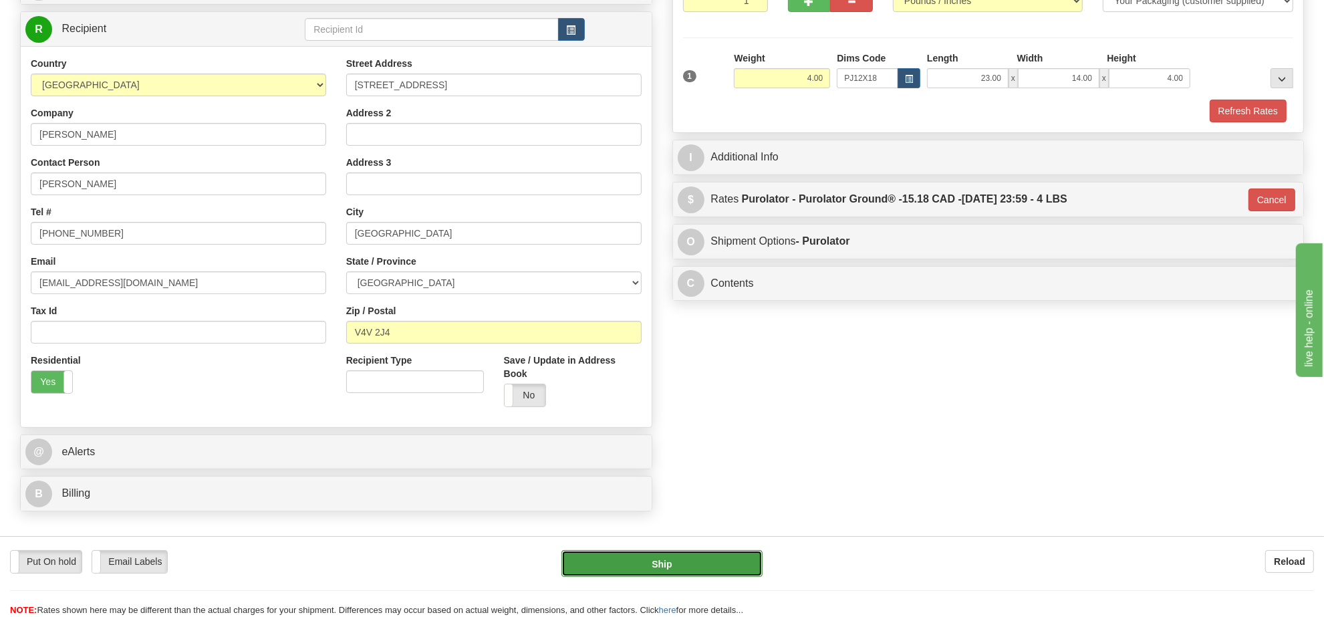
click at [649, 563] on button "Ship" at bounding box center [661, 563] width 200 height 27
